Goal: Find specific page/section: Find specific page/section

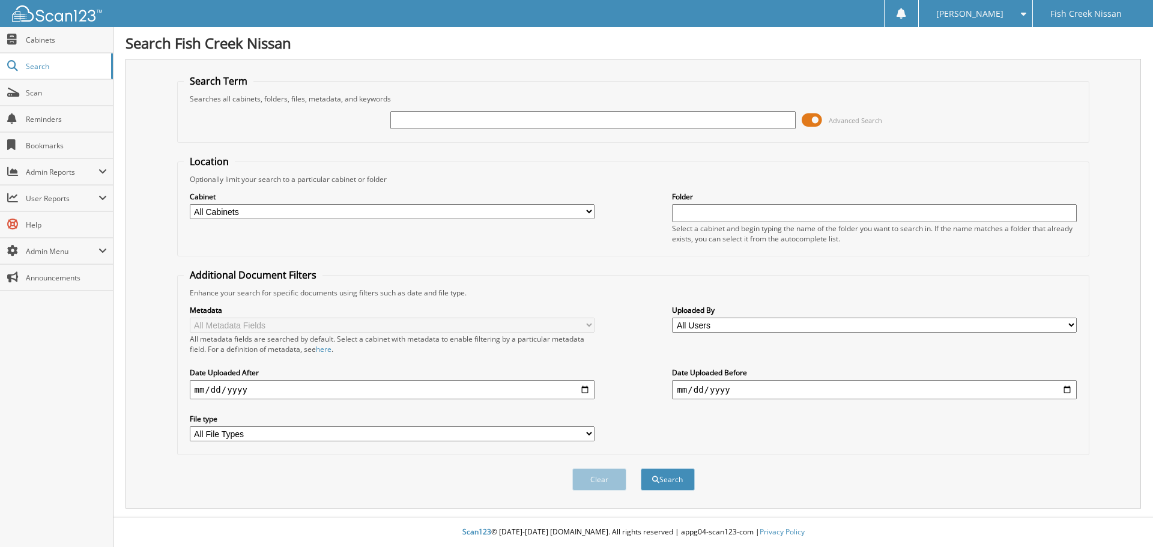
drag, startPoint x: 0, startPoint y: 0, endPoint x: 474, endPoint y: 125, distance: 490.0
click at [474, 125] on input "text" at bounding box center [592, 120] width 405 height 18
type input "2510057"
click at [641, 468] on button "Search" at bounding box center [668, 479] width 54 height 22
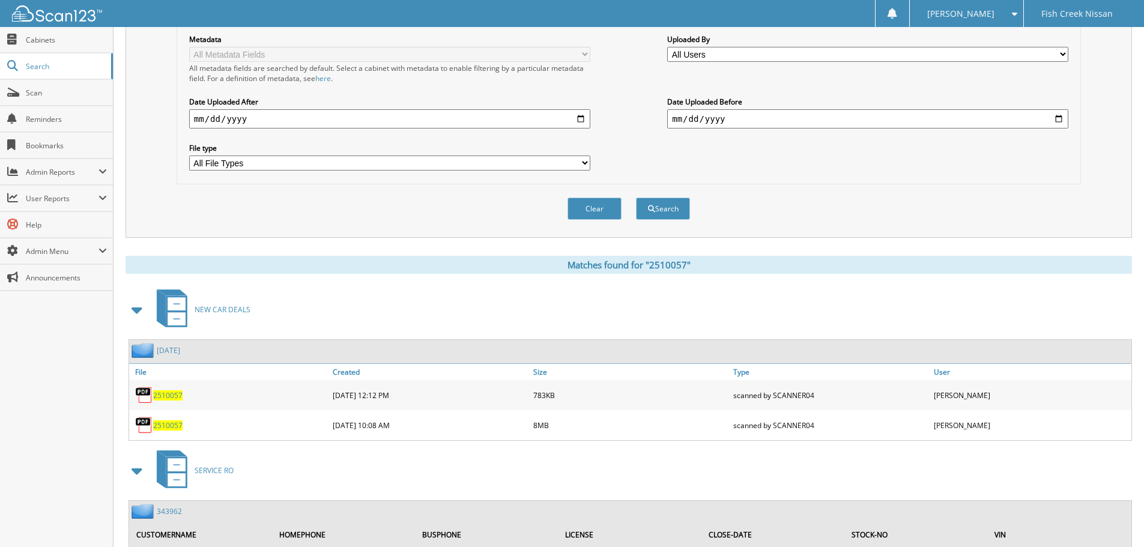
scroll to position [300, 0]
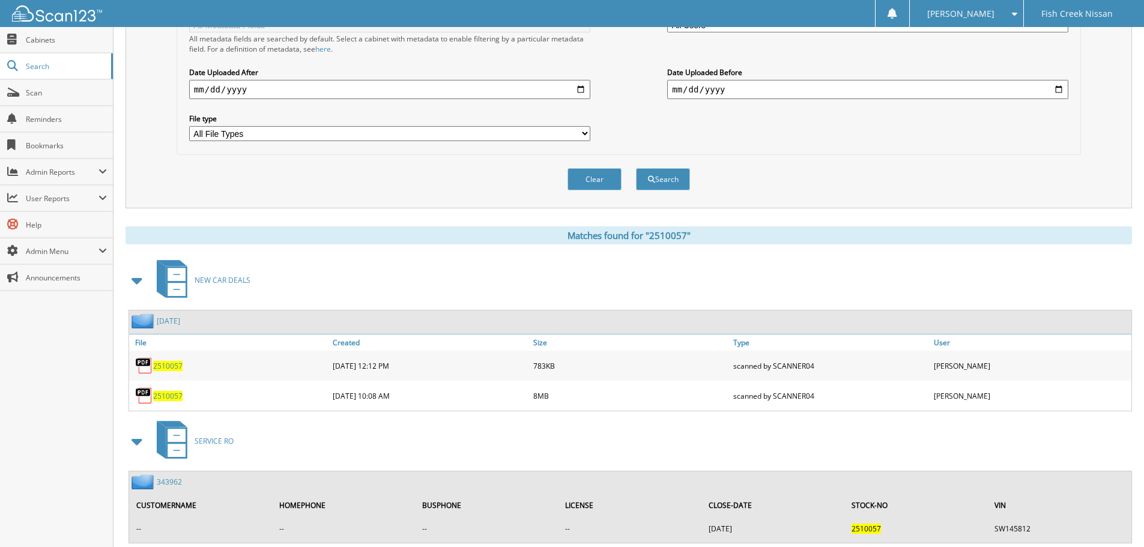
click at [161, 397] on span "2510057" at bounding box center [167, 396] width 29 height 10
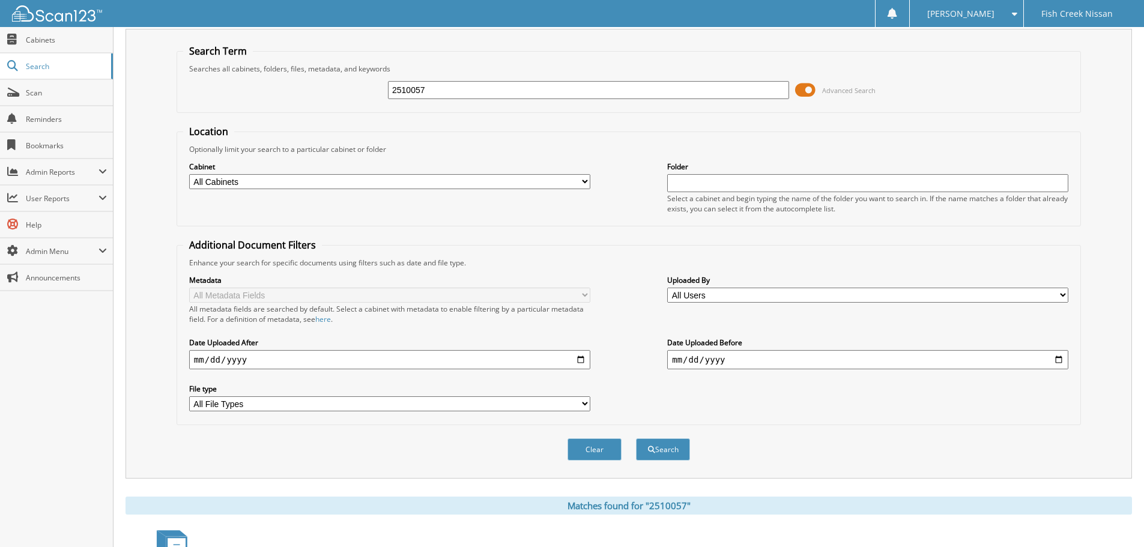
scroll to position [0, 0]
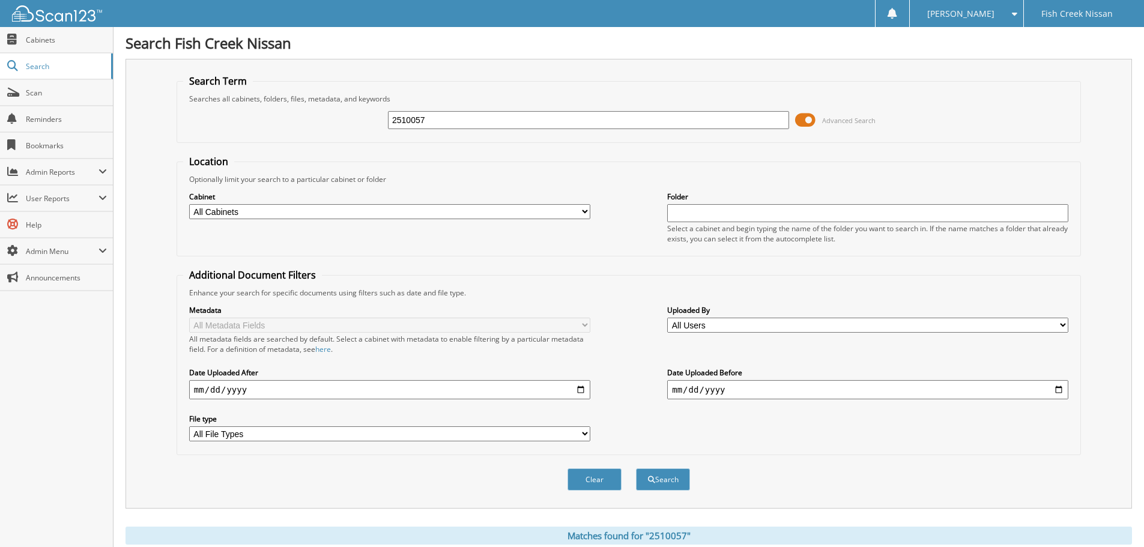
click at [427, 118] on input "2510057" at bounding box center [588, 120] width 401 height 18
type input "2507498"
click at [636, 468] on button "Search" at bounding box center [663, 479] width 54 height 22
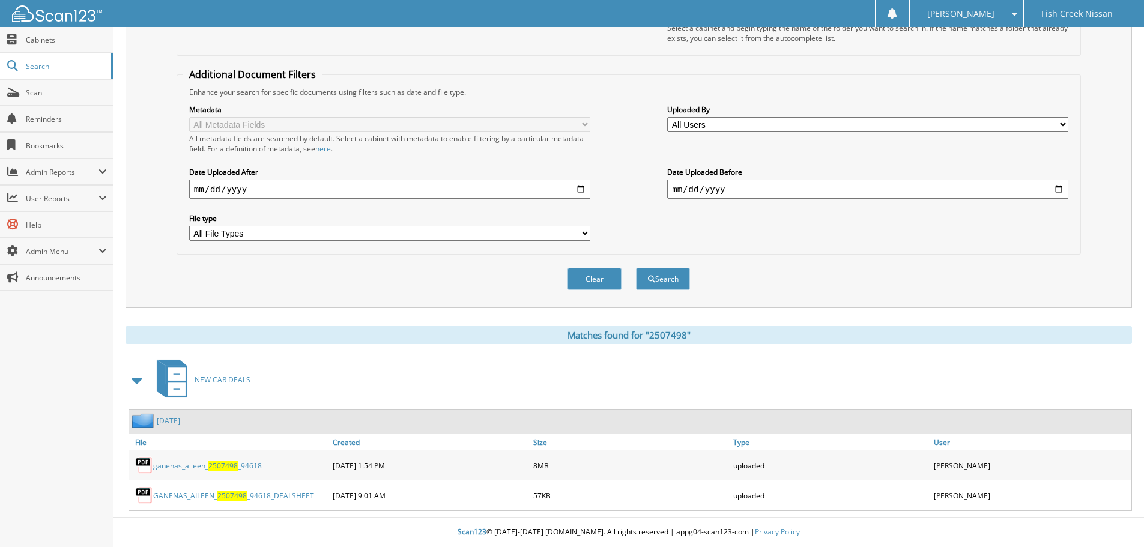
click at [226, 467] on span "2507498" at bounding box center [222, 465] width 29 height 10
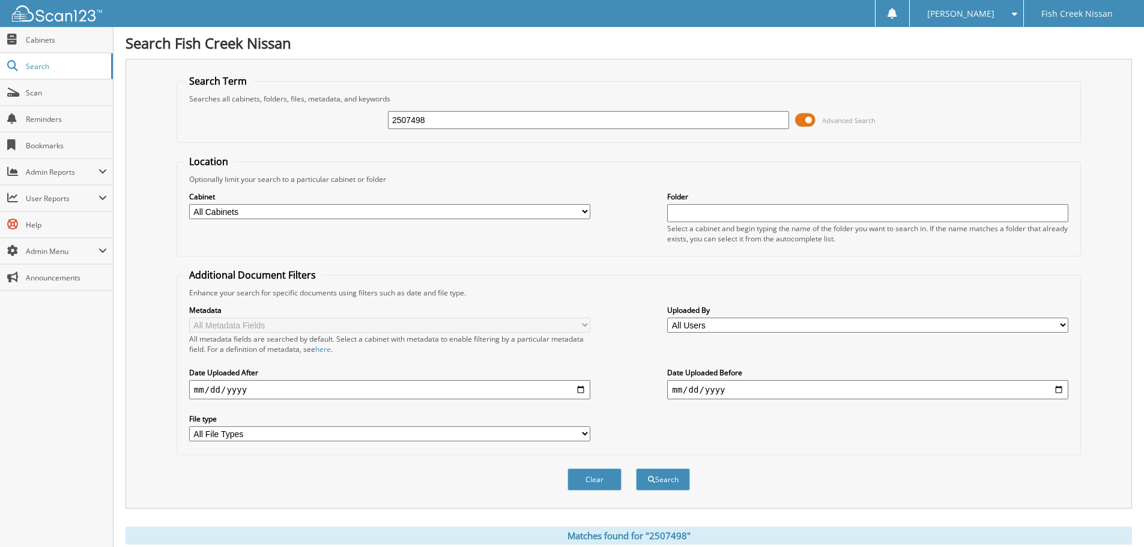
click at [547, 116] on input "2507498" at bounding box center [588, 120] width 401 height 18
type input "250328"
click at [636, 468] on button "Search" at bounding box center [663, 479] width 54 height 22
click at [582, 119] on input "250328" at bounding box center [588, 120] width 401 height 18
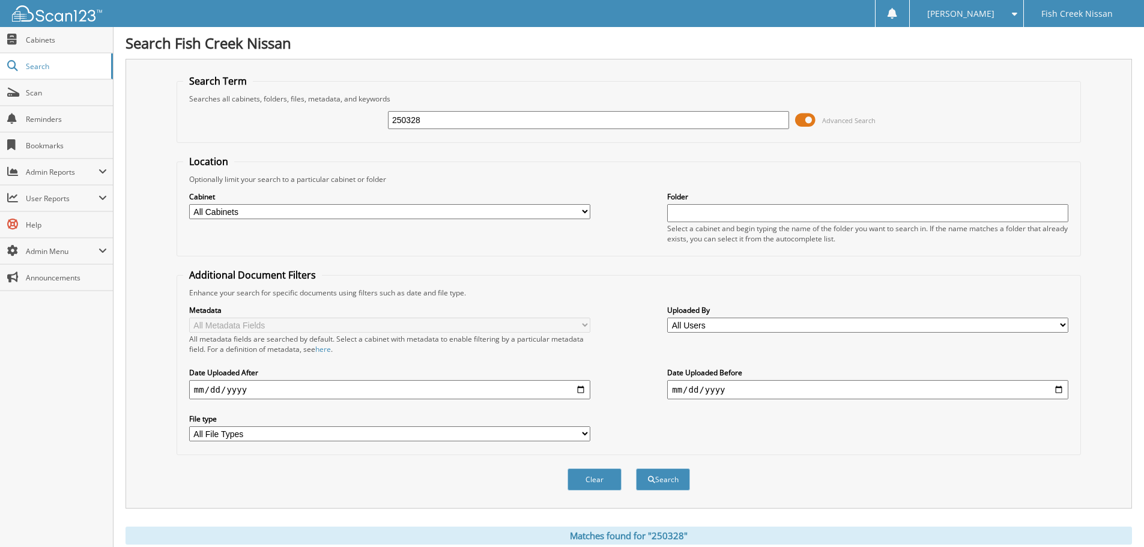
click at [582, 119] on input "250328" at bounding box center [588, 120] width 401 height 18
type input "2503288"
click at [636, 468] on button "Search" at bounding box center [663, 479] width 54 height 22
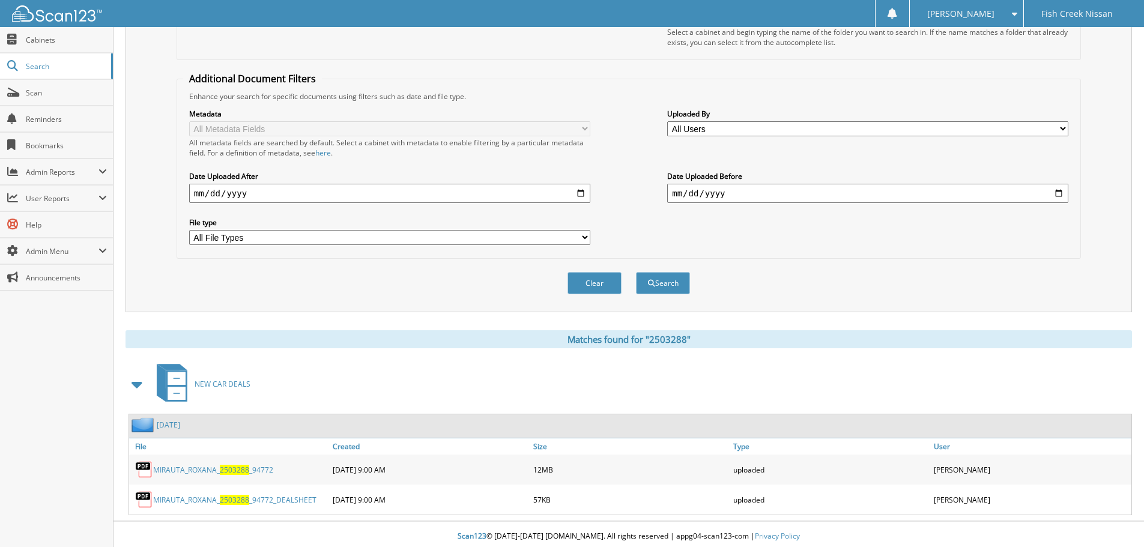
scroll to position [201, 0]
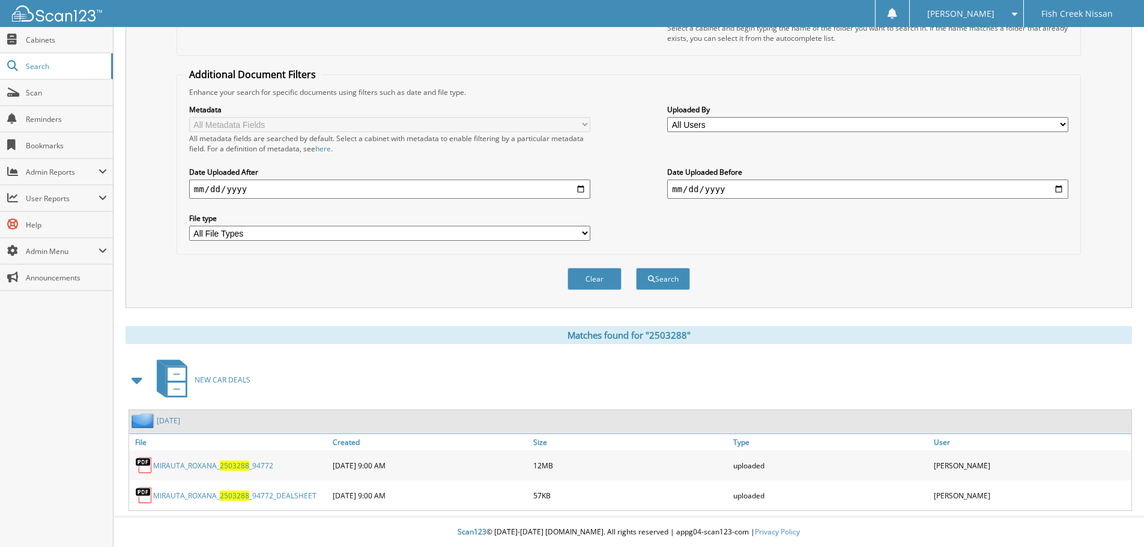
click at [168, 462] on link "MIRAUTA_ROXANA_ 2503288 _94772" at bounding box center [213, 465] width 120 height 10
click at [180, 497] on link "MIRAUTA_ROXANA_ 2503288 _94772_DEALSHEET" at bounding box center [234, 496] width 163 height 10
